Goal: Task Accomplishment & Management: Use online tool/utility

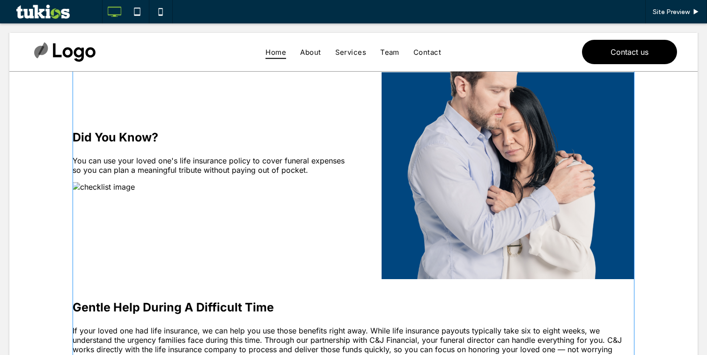
scroll to position [170, 0]
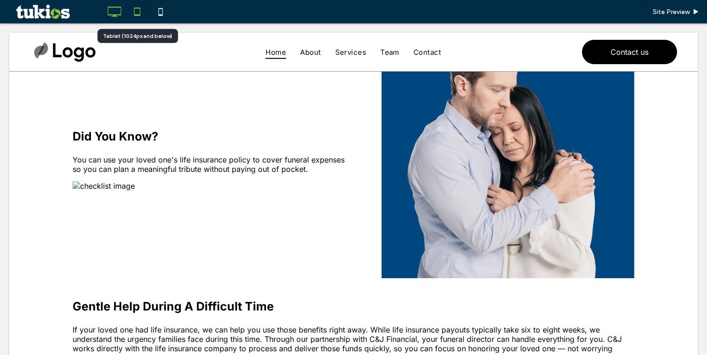
click at [137, 16] on icon at bounding box center [137, 11] width 19 height 19
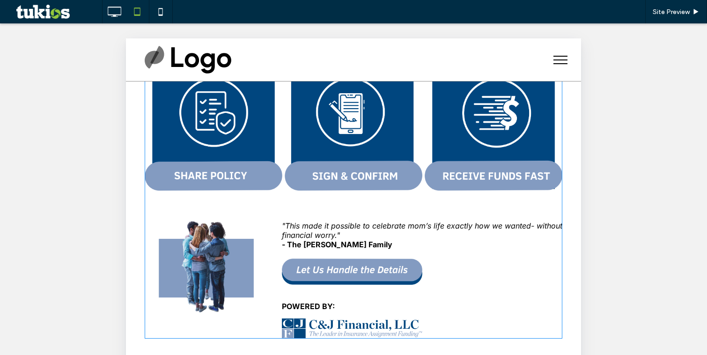
scroll to position [517, 0]
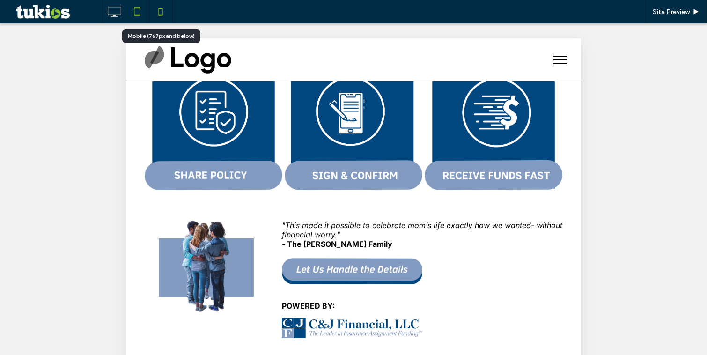
click at [163, 8] on icon at bounding box center [160, 11] width 19 height 19
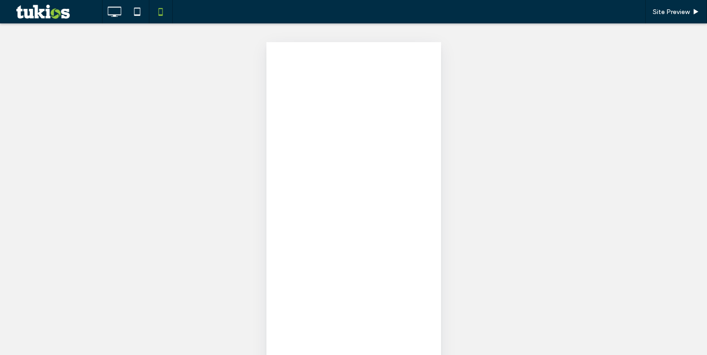
scroll to position [0, 0]
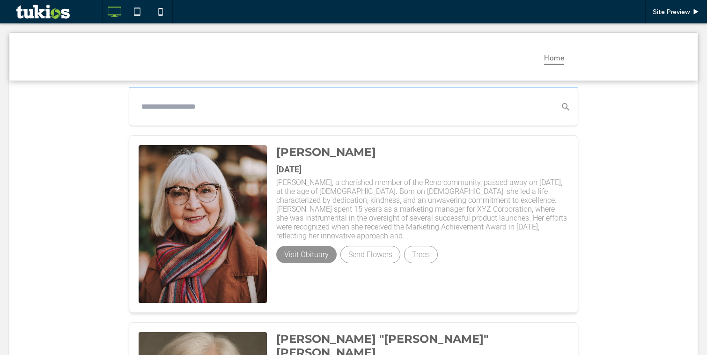
click at [257, 168] on img at bounding box center [203, 224] width 128 height 158
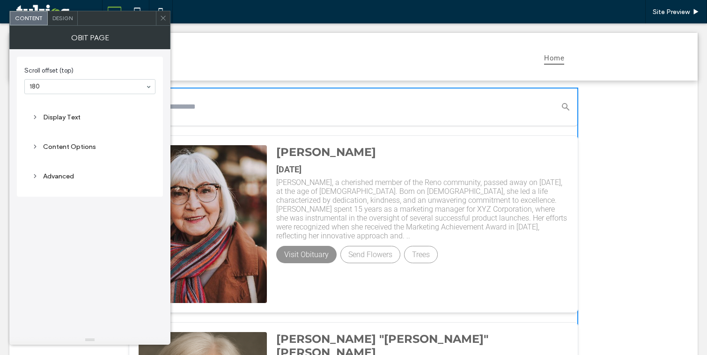
click at [89, 114] on div "Display Text" at bounding box center [90, 117] width 116 height 8
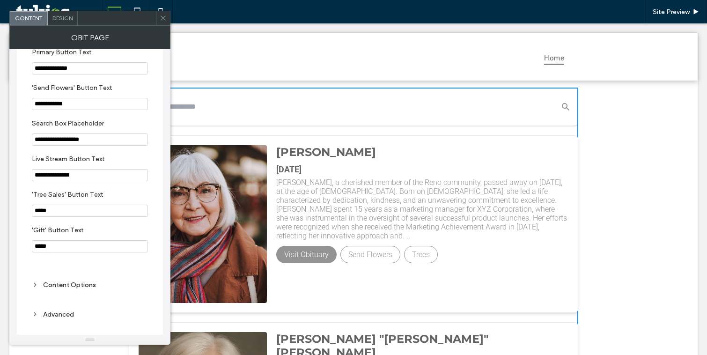
scroll to position [128, 0]
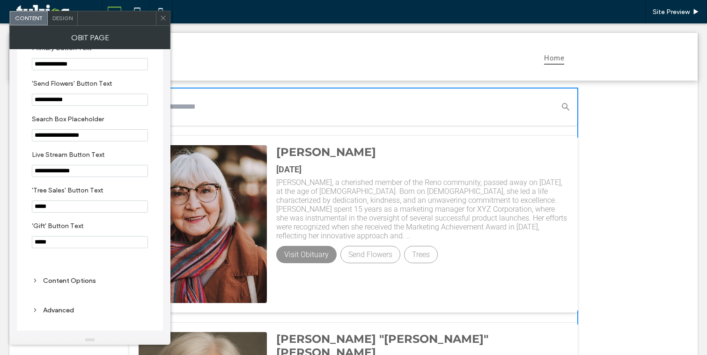
click at [71, 274] on div "Content Options" at bounding box center [90, 280] width 116 height 13
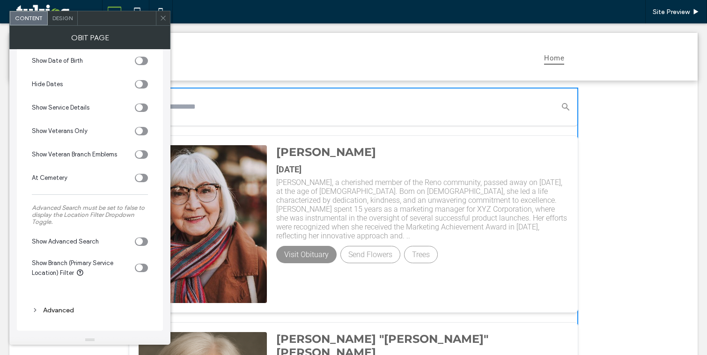
scroll to position [443, 0]
click at [166, 15] on icon at bounding box center [163, 18] width 7 height 7
